Goal: Check status: Check status

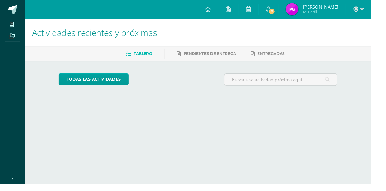
click at [352, 10] on span "[PERSON_NAME]" at bounding box center [333, 7] width 37 height 6
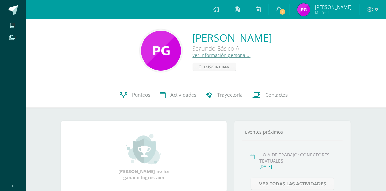
click at [143, 93] on span "Punteos" at bounding box center [141, 95] width 18 height 7
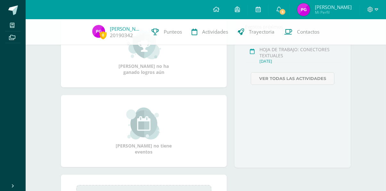
scroll to position [24, 0]
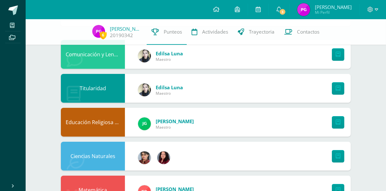
scroll to position [72, 0]
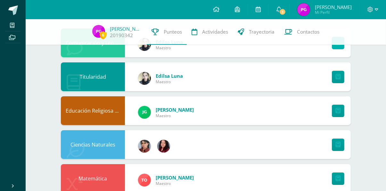
click at [341, 48] on link at bounding box center [338, 43] width 13 height 13
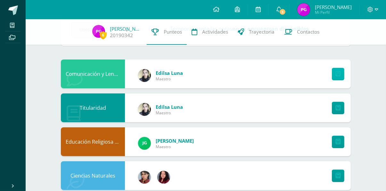
scroll to position [29, 0]
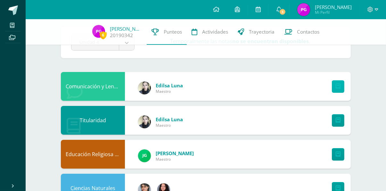
click at [335, 84] on link at bounding box center [338, 86] width 13 height 13
